Goal: Task Accomplishment & Management: Manage account settings

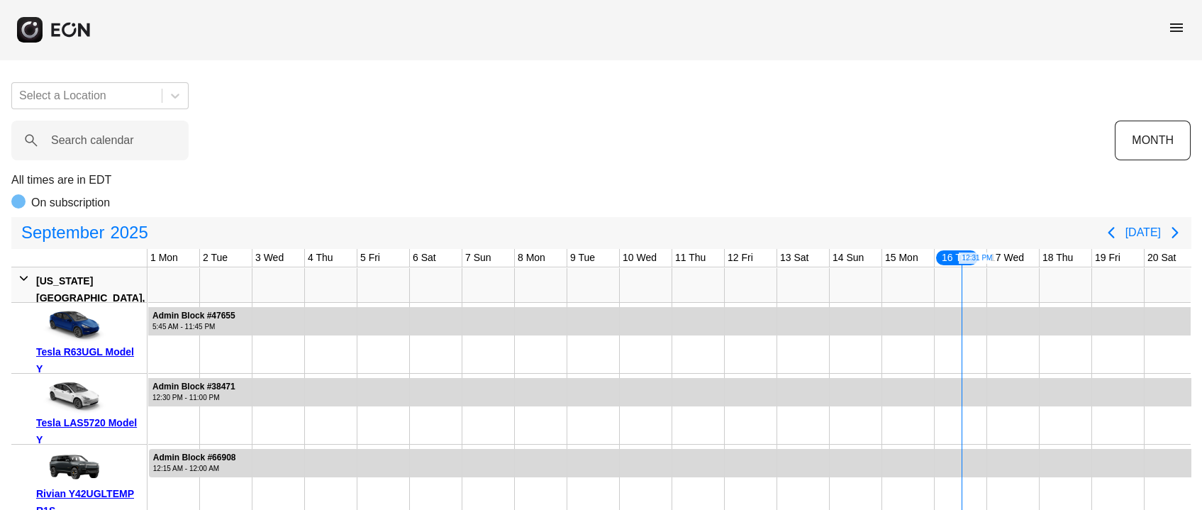
scroll to position [0, 393]
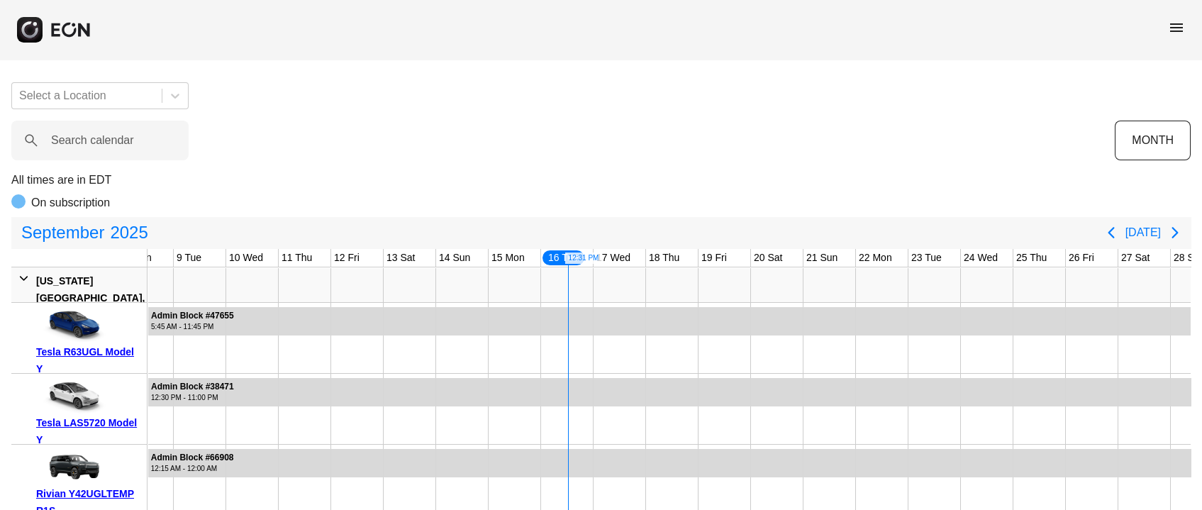
click at [1171, 28] on span "menu" at bounding box center [1176, 27] width 17 height 17
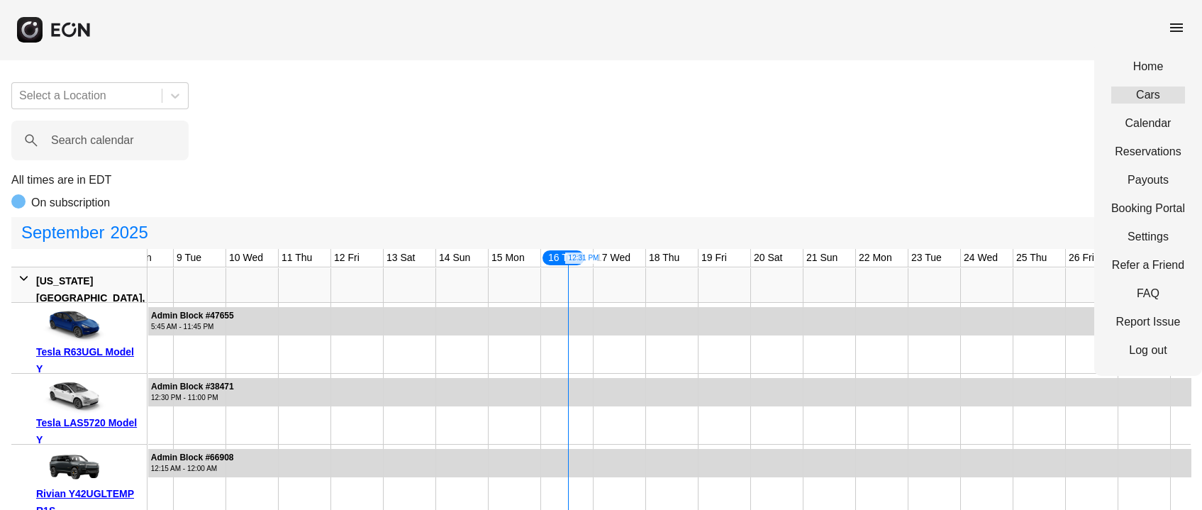
click at [1151, 96] on link "Cars" at bounding box center [1148, 94] width 74 height 17
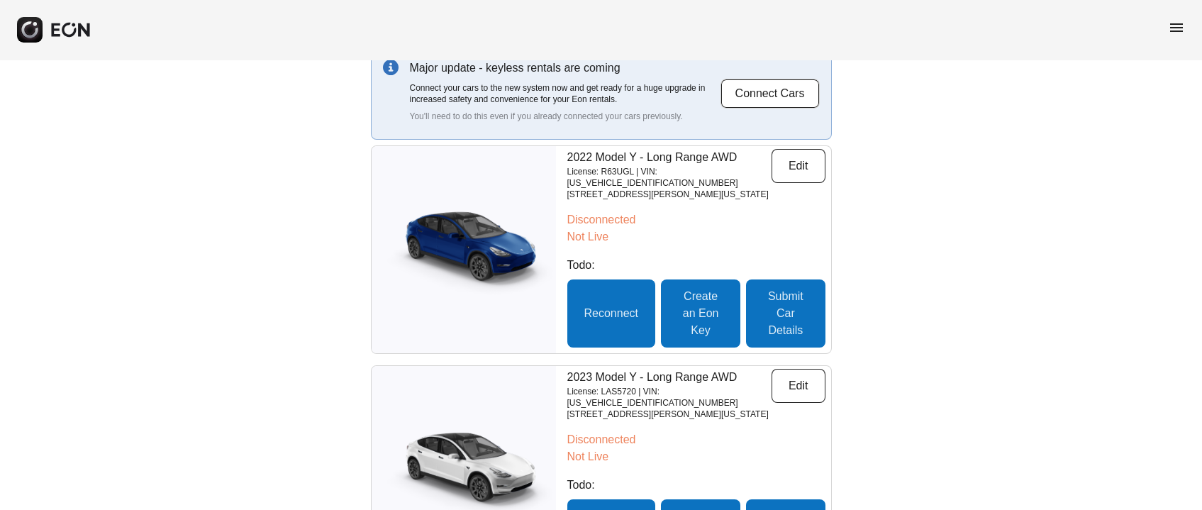
scroll to position [106, 0]
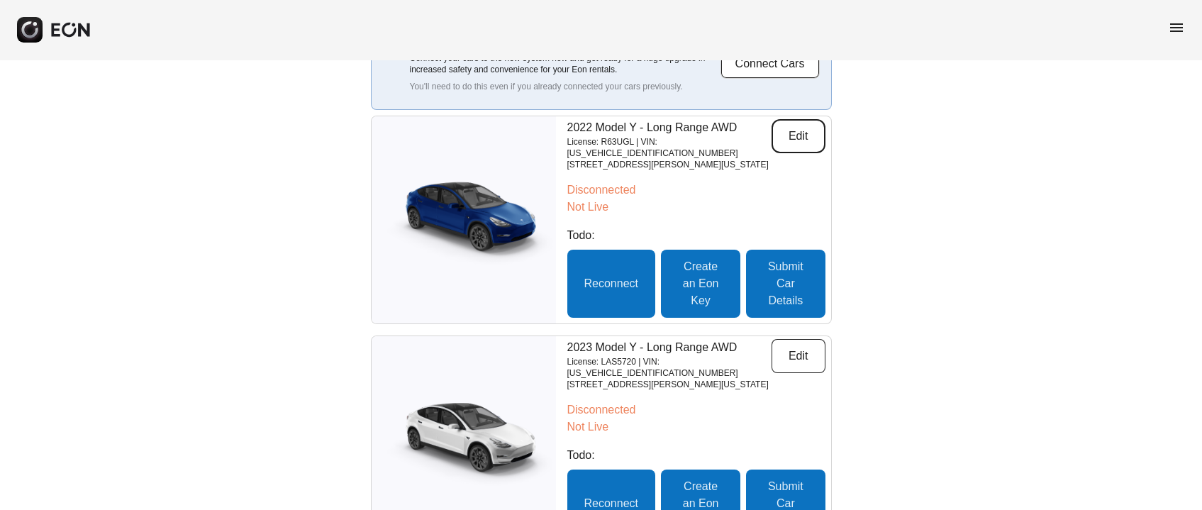
click at [787, 125] on button "Edit" at bounding box center [798, 136] width 54 height 34
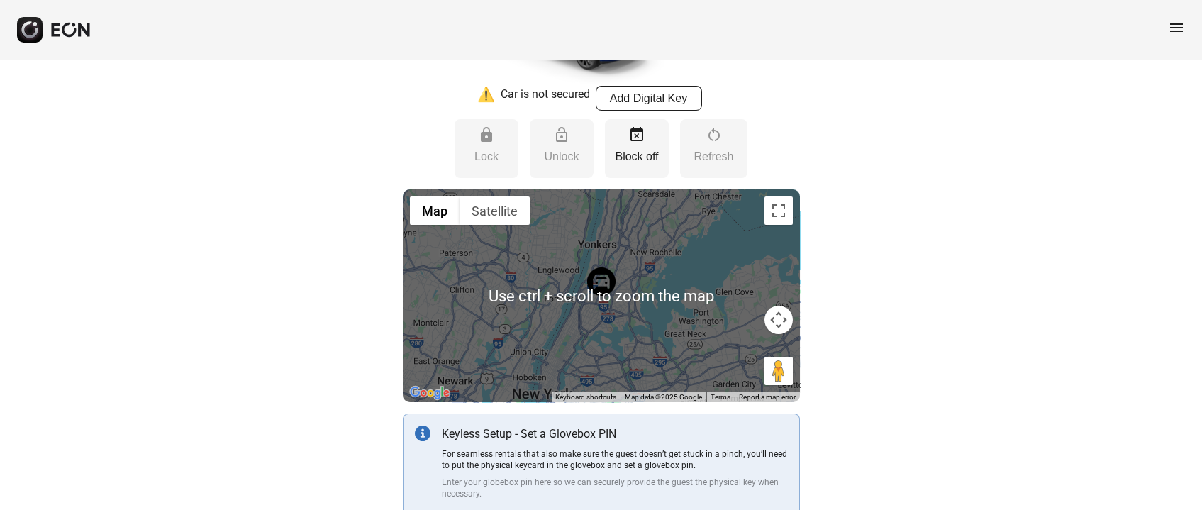
scroll to position [106, 0]
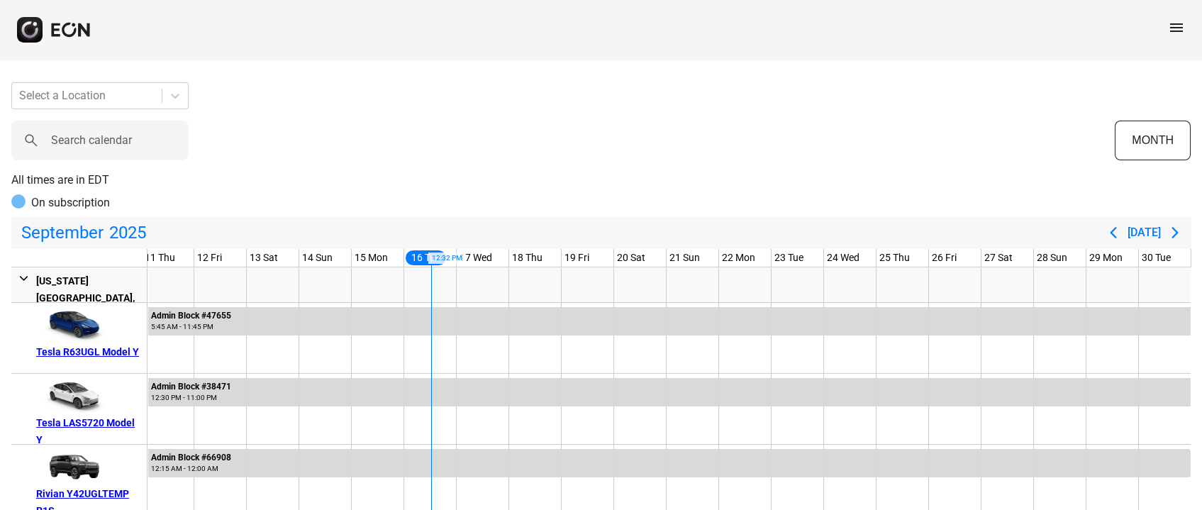
click at [18, 201] on div at bounding box center [18, 201] width 14 height 14
drag, startPoint x: 37, startPoint y: 199, endPoint x: 58, endPoint y: 200, distance: 21.3
click at [40, 199] on p "On subscription" at bounding box center [70, 202] width 79 height 17
drag, startPoint x: 62, startPoint y: 200, endPoint x: 94, endPoint y: 202, distance: 31.3
click at [63, 200] on p "On subscription" at bounding box center [70, 202] width 79 height 17
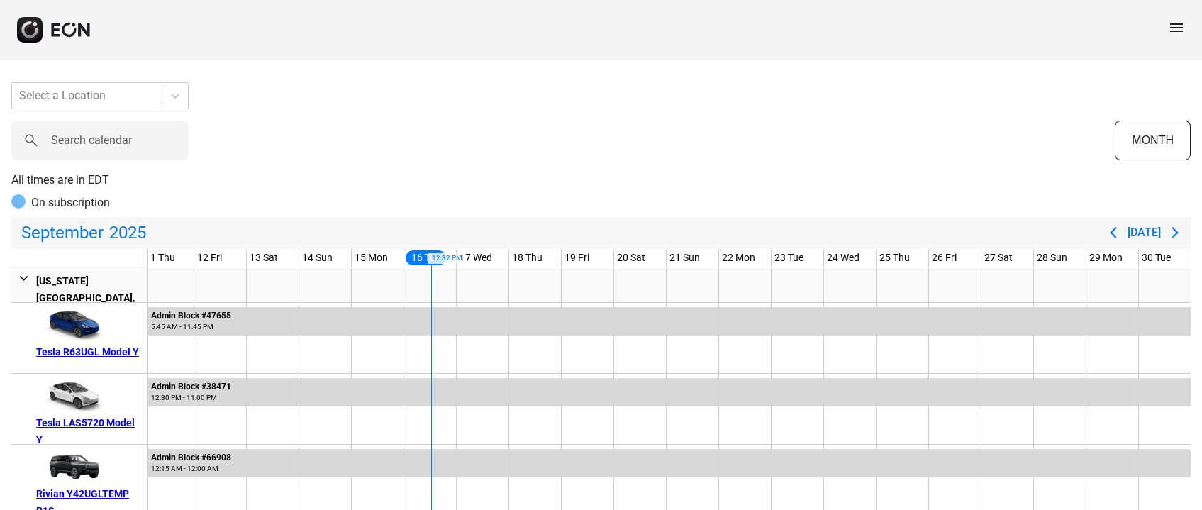
click at [94, 202] on p "On subscription" at bounding box center [70, 202] width 79 height 17
click at [152, 203] on div "On subscription" at bounding box center [600, 205] width 1179 height 23
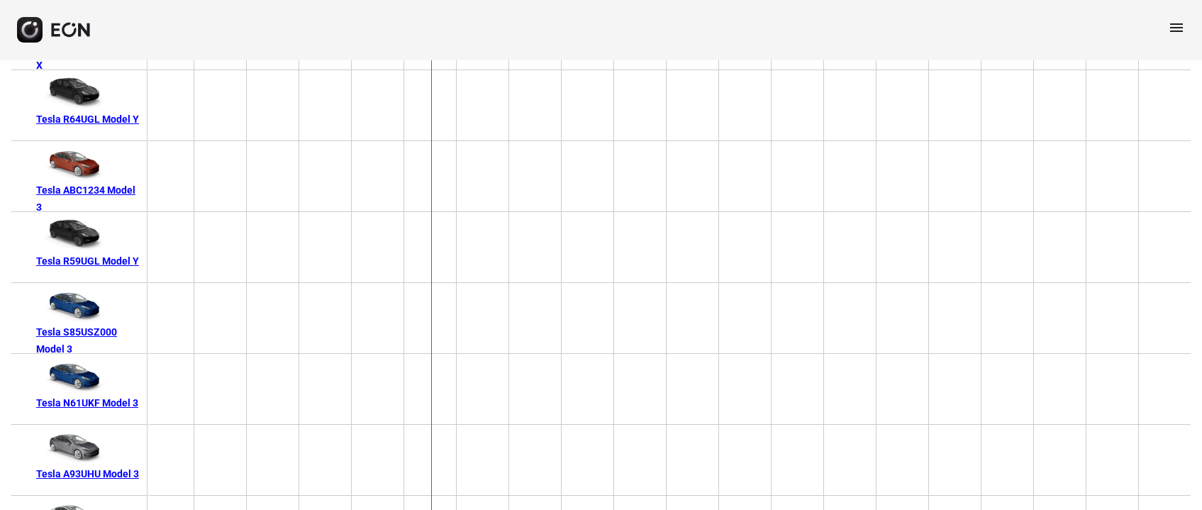
scroll to position [6259, 0]
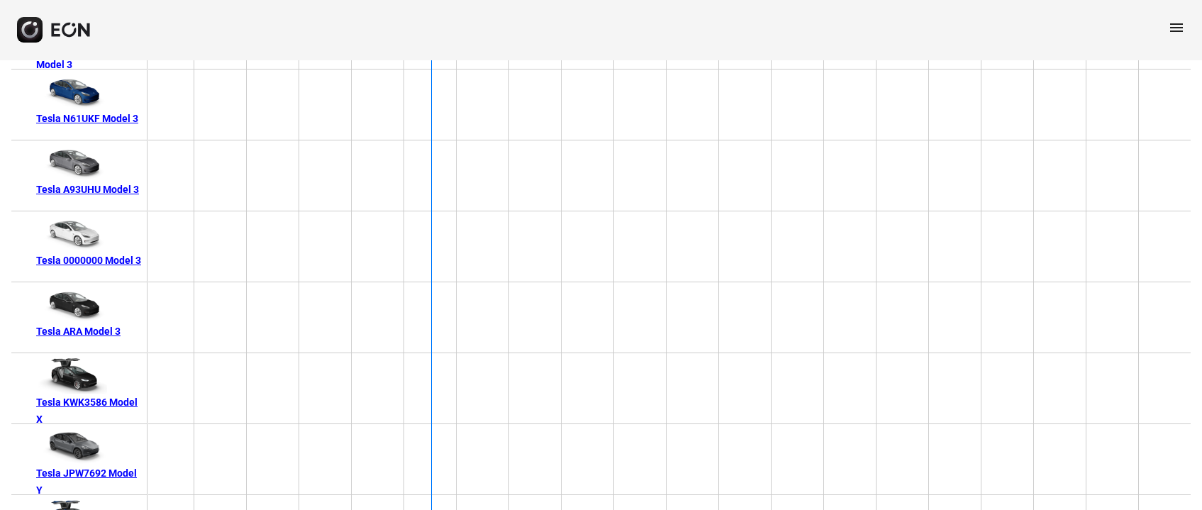
click at [79, 188] on div "Tesla A93UHU Model 3" at bounding box center [89, 189] width 106 height 17
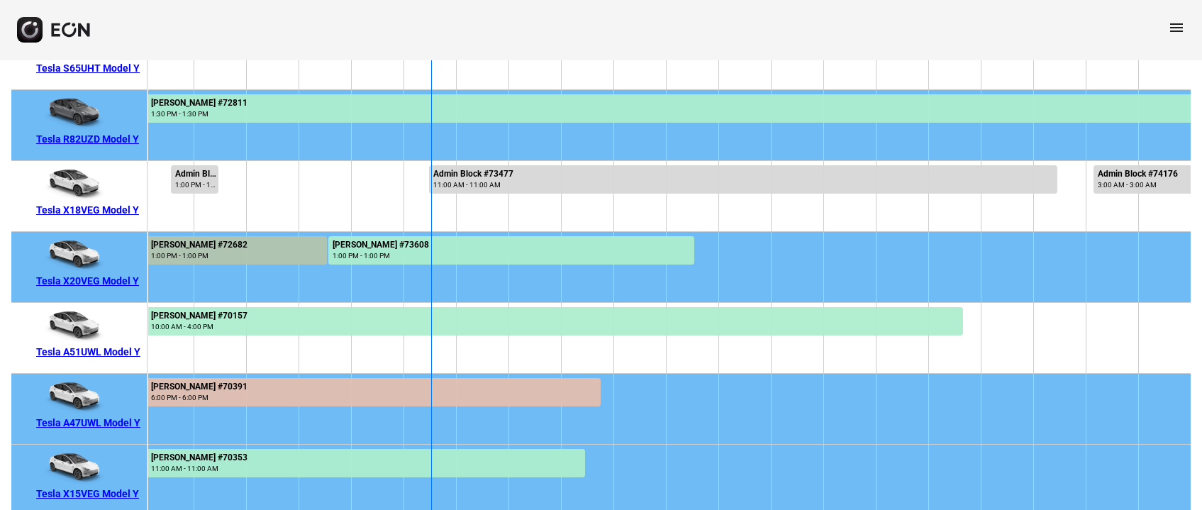
scroll to position [8705, 0]
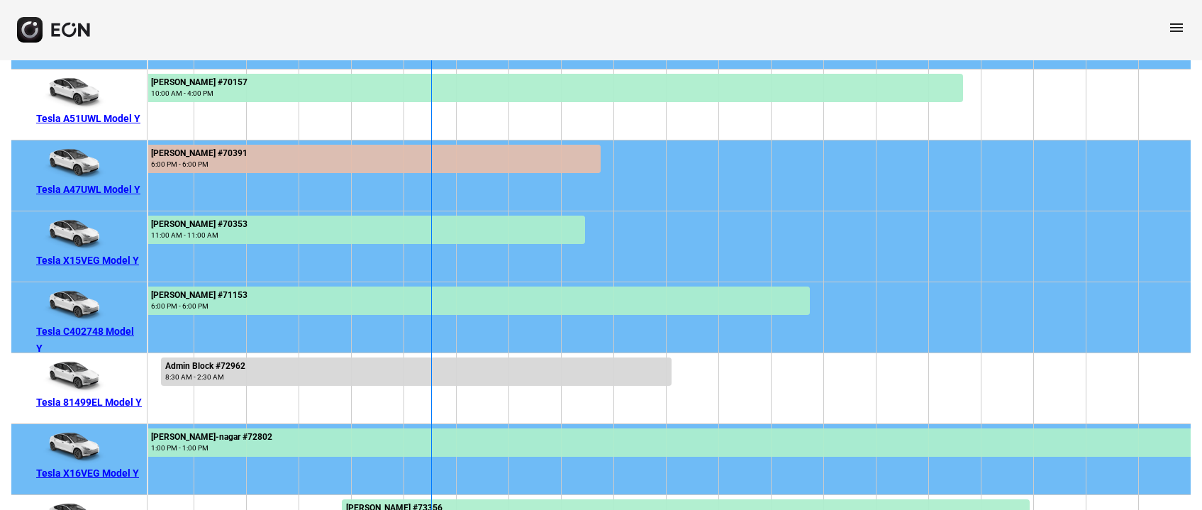
click at [98, 257] on div "Tesla X15VEG Model Y" at bounding box center [89, 260] width 106 height 17
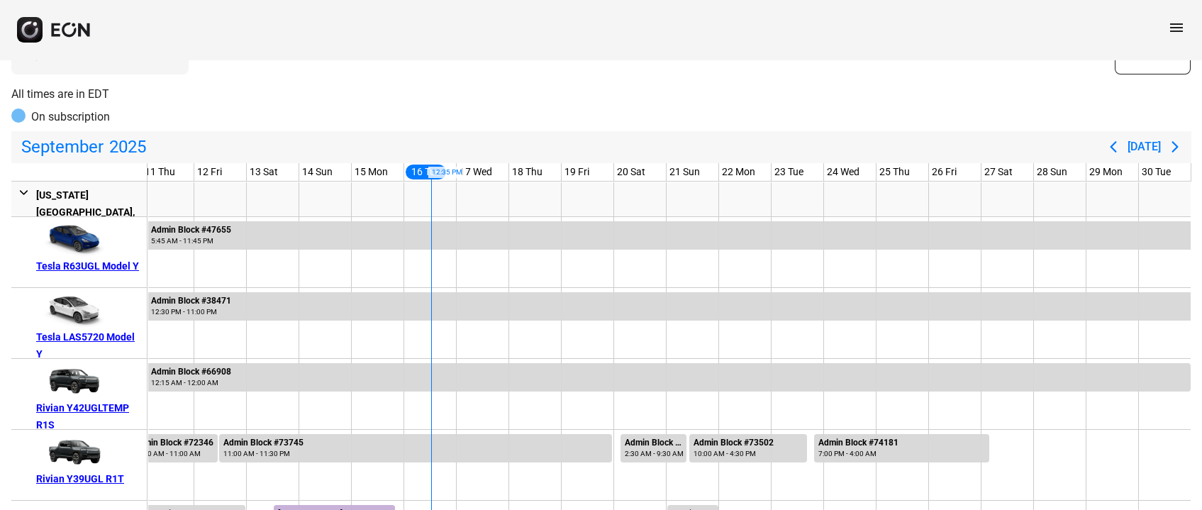
scroll to position [0, 0]
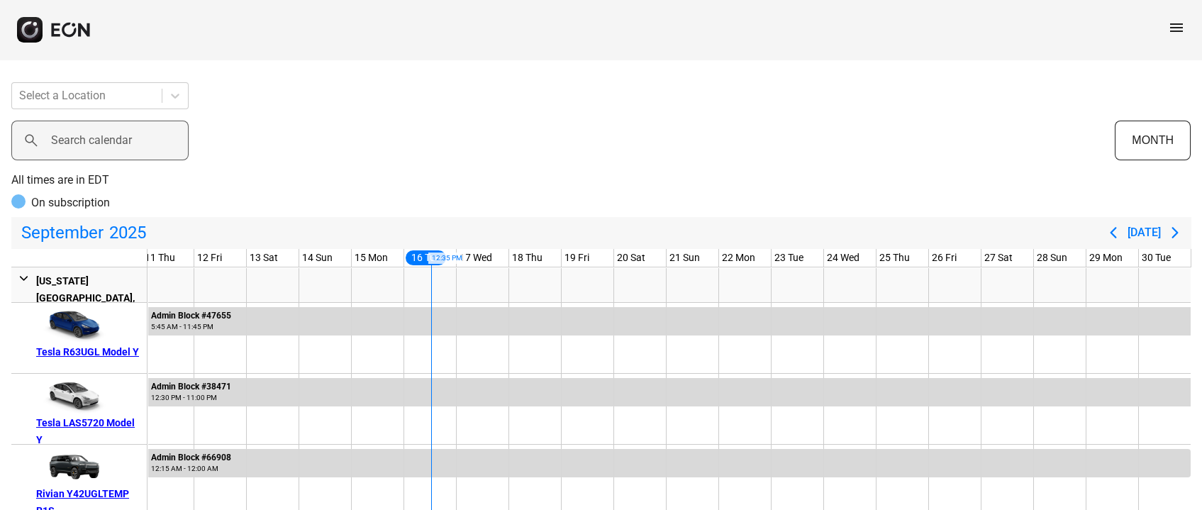
click at [118, 147] on label "Search calendar" at bounding box center [91, 140] width 81 height 17
click at [118, 147] on calendar "Search calendar" at bounding box center [99, 141] width 177 height 40
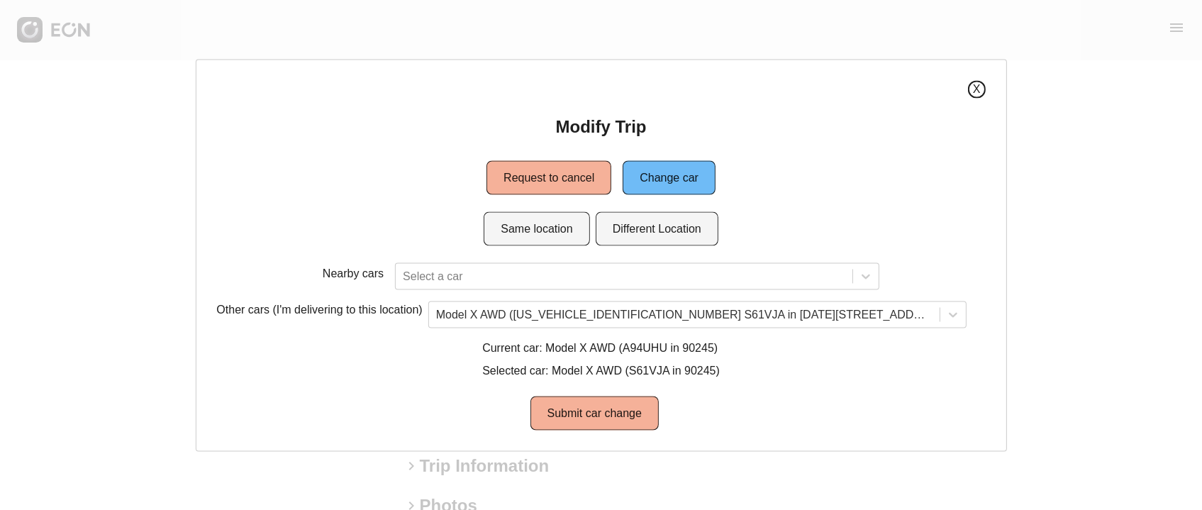
click at [968, 89] on button "X" at bounding box center [977, 89] width 18 height 18
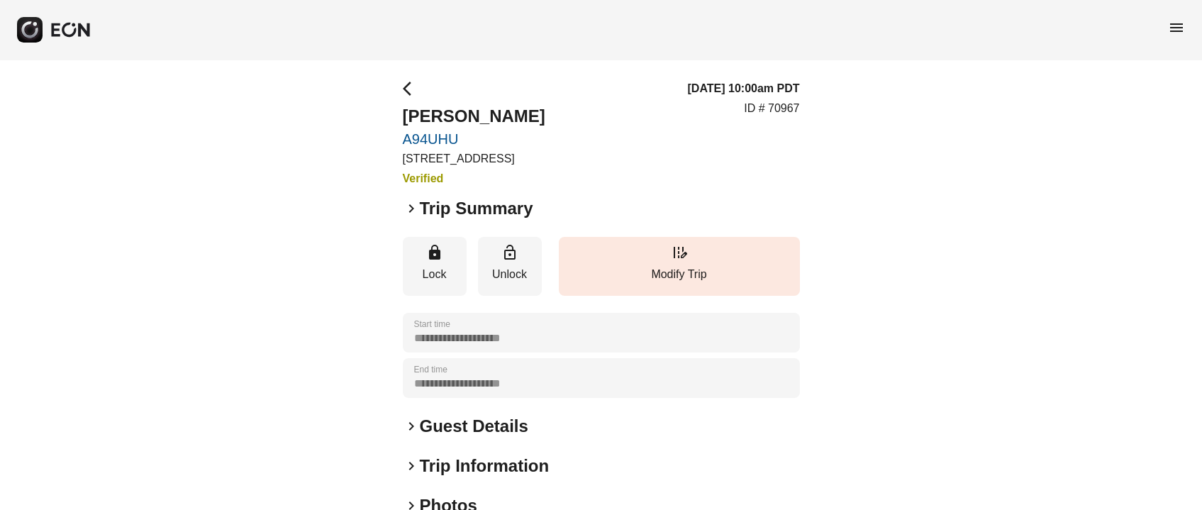
click at [430, 133] on link "A94UHU" at bounding box center [474, 138] width 143 height 17
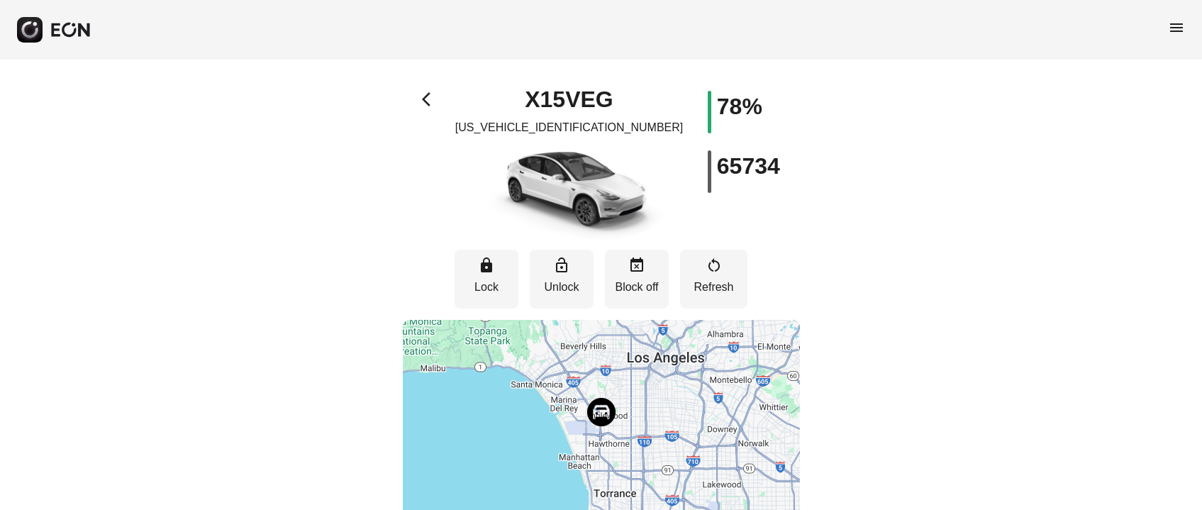
select select "**"
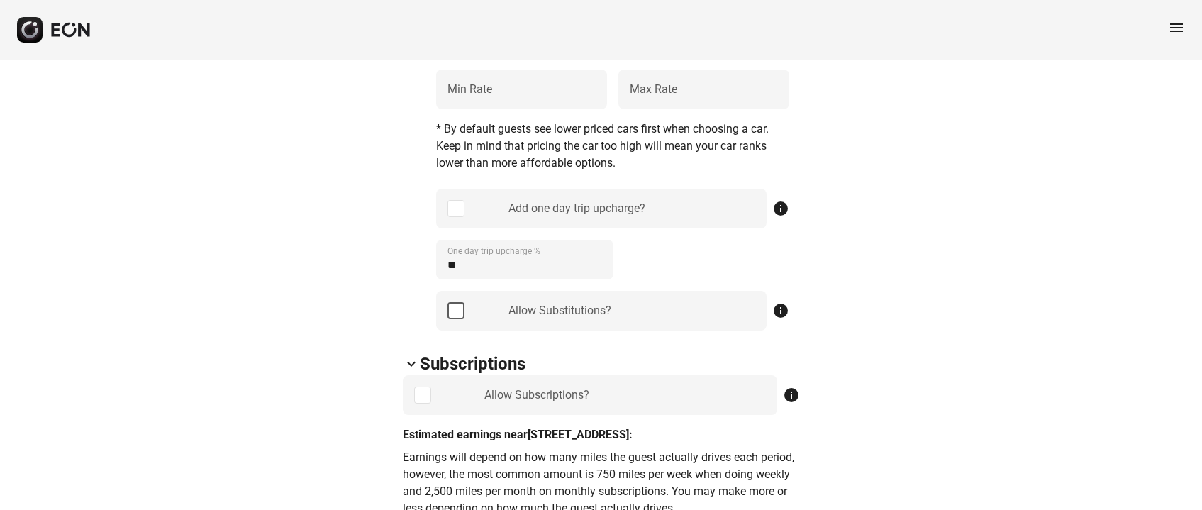
scroll to position [744, 0]
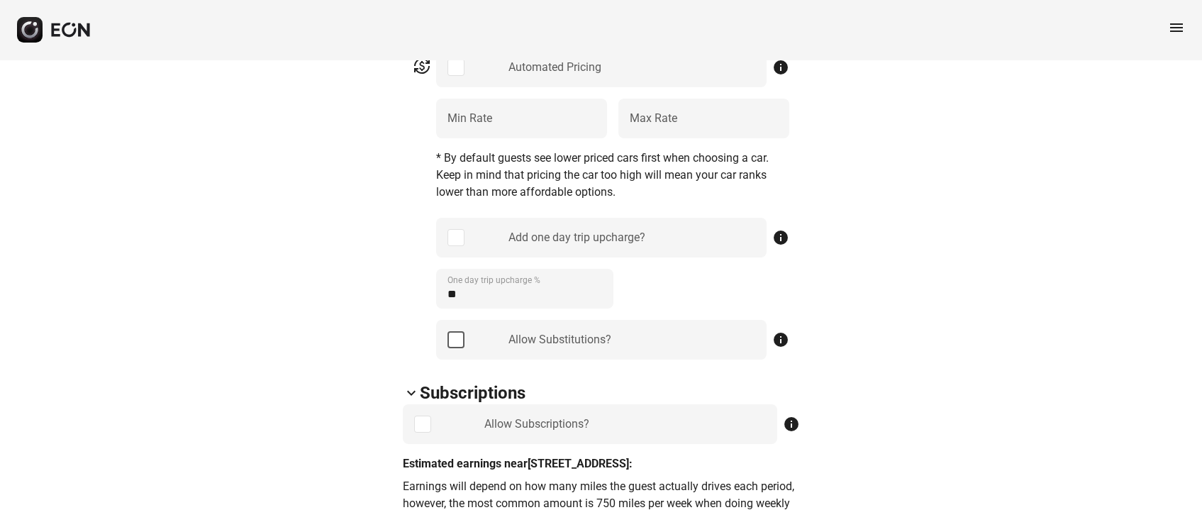
click at [446, 340] on div "Allow Substitutions?" at bounding box center [601, 340] width 330 height 40
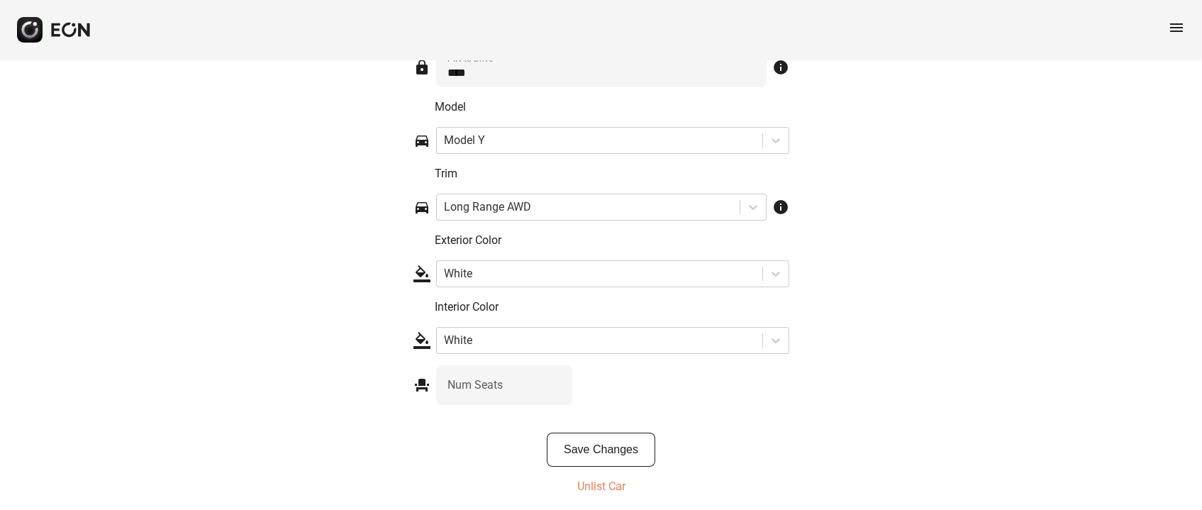
scroll to position [2353, 0]
click at [606, 445] on button "Save Changes" at bounding box center [601, 447] width 108 height 34
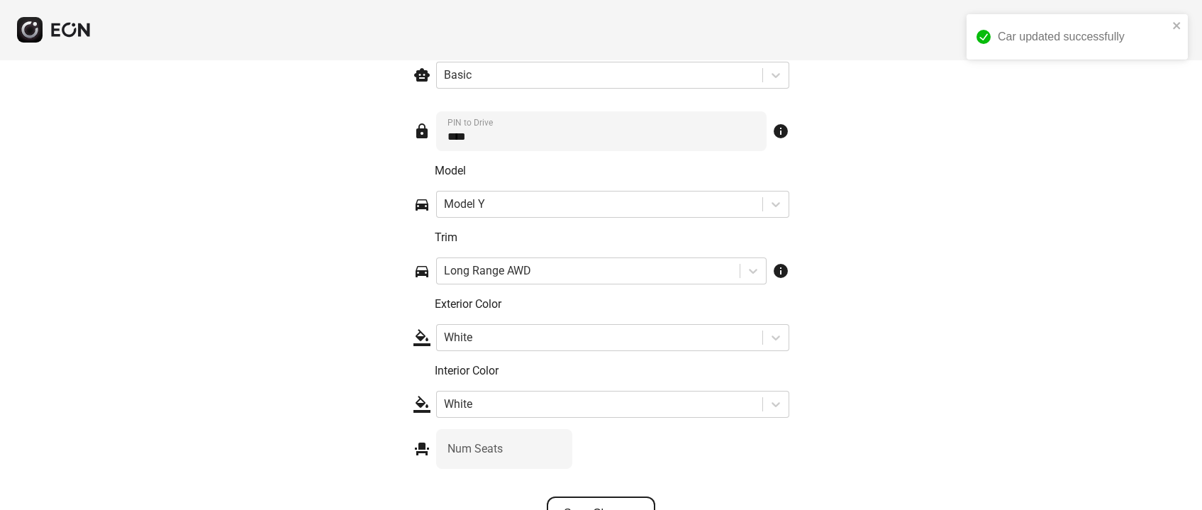
scroll to position [2140, 0]
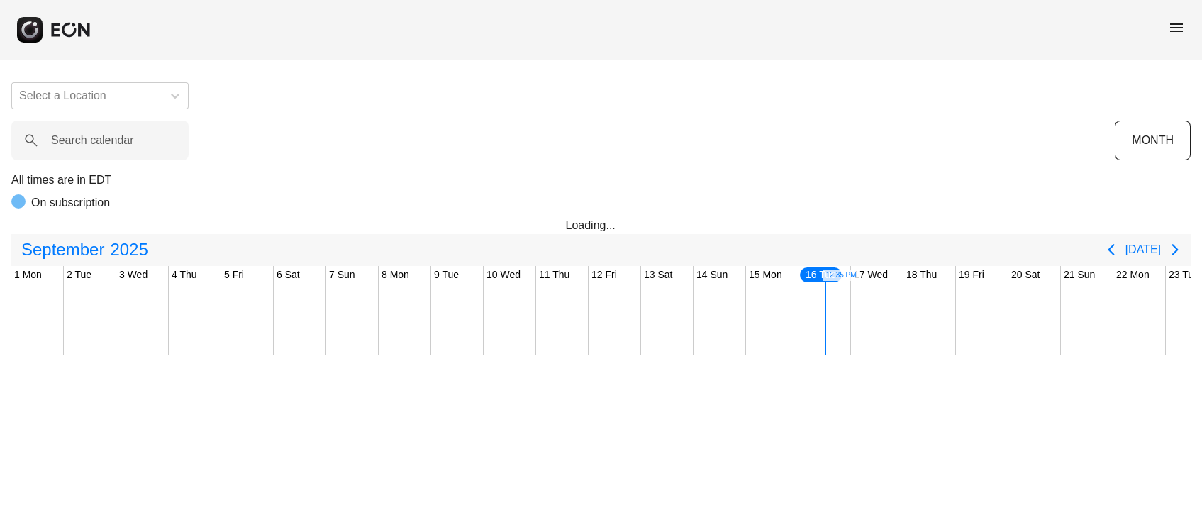
scroll to position [0, 393]
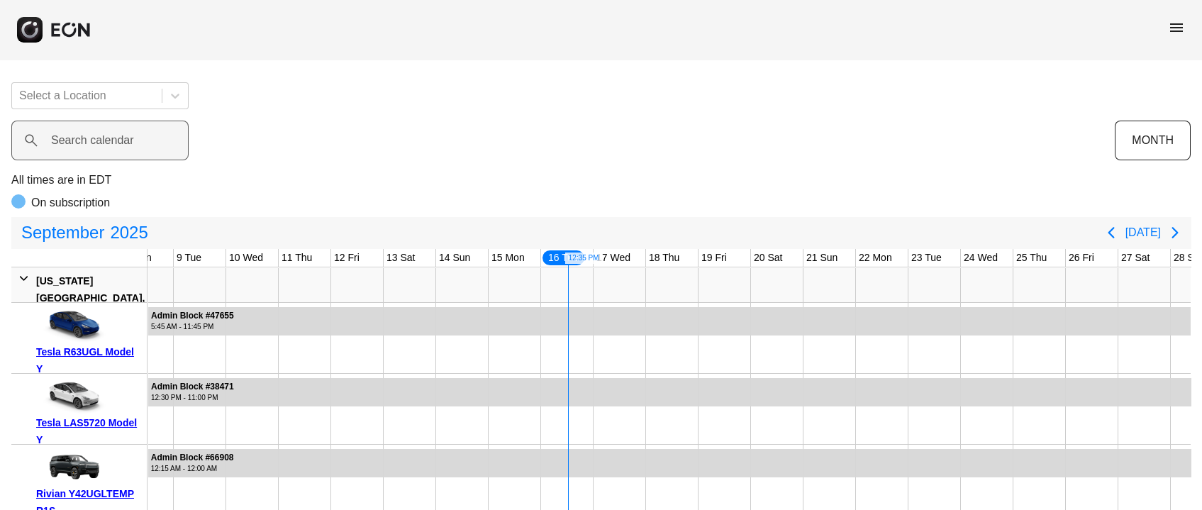
click at [105, 147] on label "Search calendar" at bounding box center [92, 140] width 83 height 17
click at [105, 147] on calendar "Search calendar" at bounding box center [99, 141] width 177 height 40
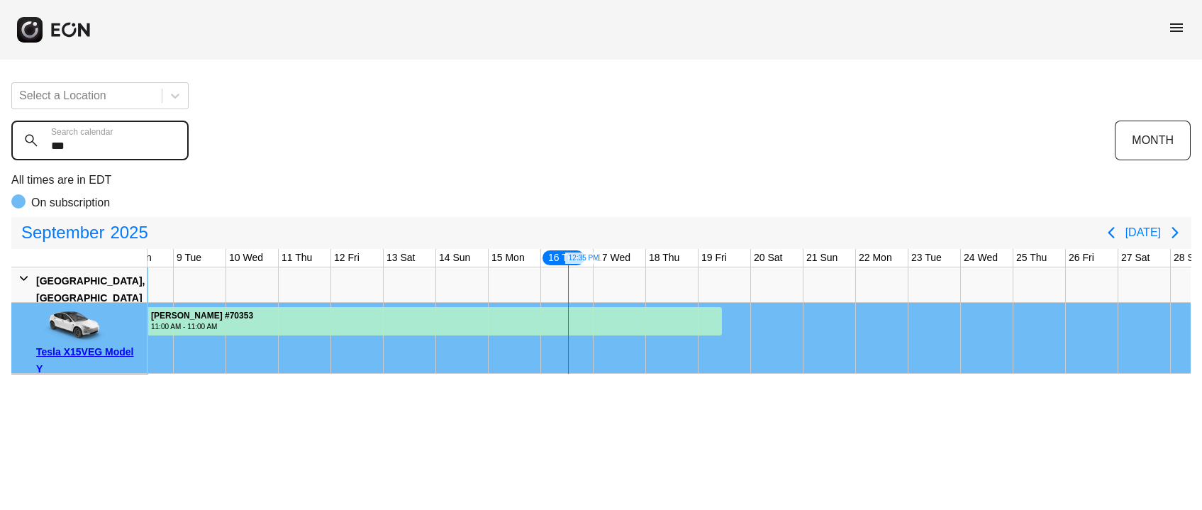
type calendar "***"
click at [99, 349] on div "Tesla X15VEG Model Y" at bounding box center [89, 360] width 106 height 34
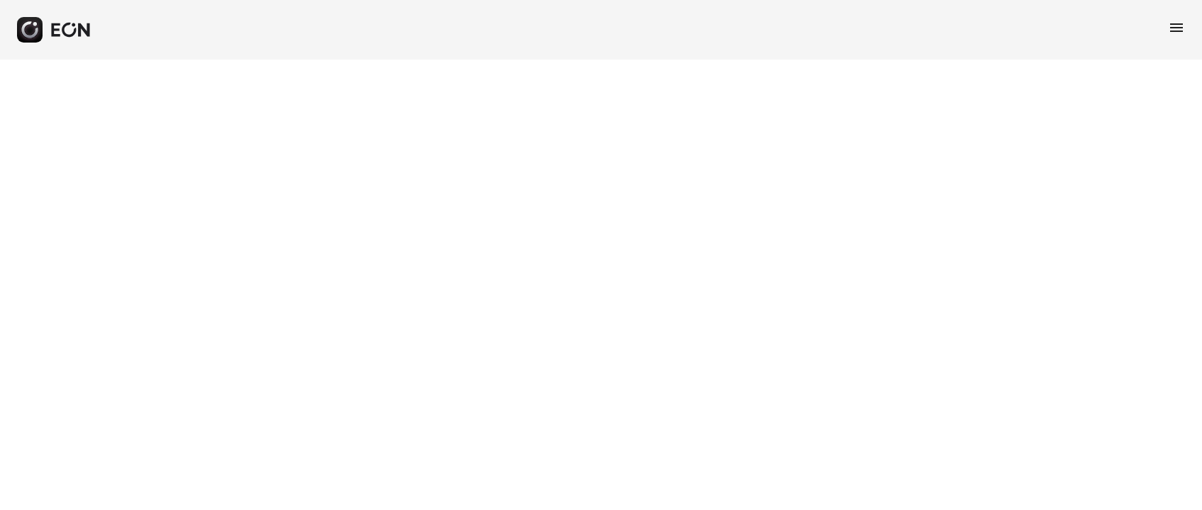
select select "**"
